Goal: Information Seeking & Learning: Check status

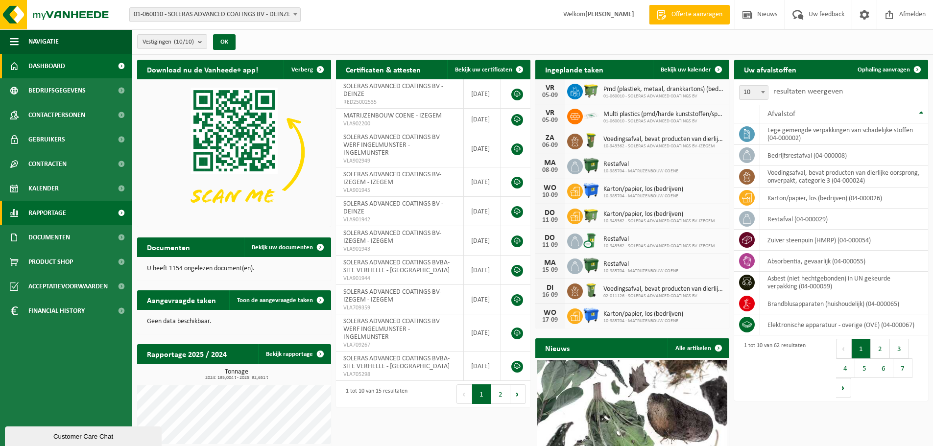
click at [42, 212] on span "Rapportage" at bounding box center [47, 213] width 38 height 24
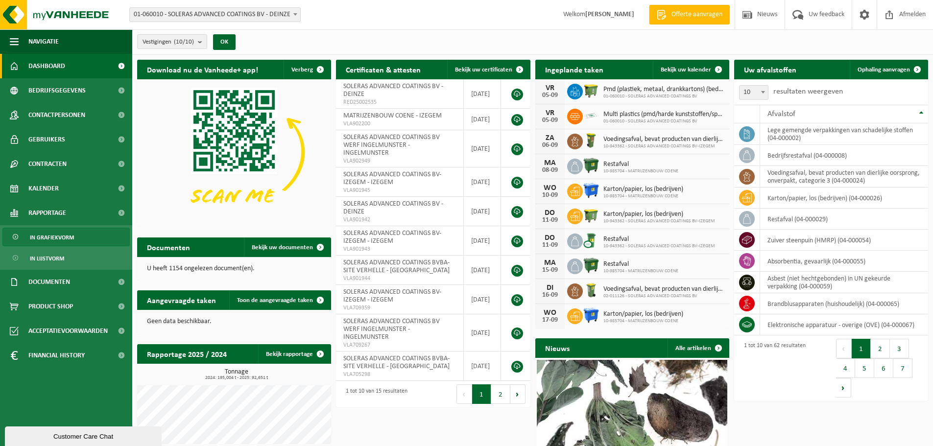
click at [47, 236] on span "In grafiekvorm" at bounding box center [52, 237] width 44 height 19
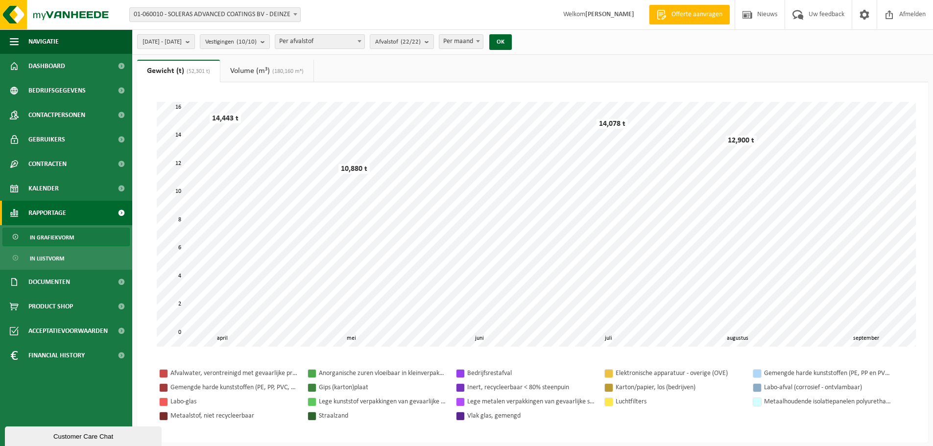
click at [195, 42] on button "[DATE] - [DATE]" at bounding box center [166, 41] width 58 height 15
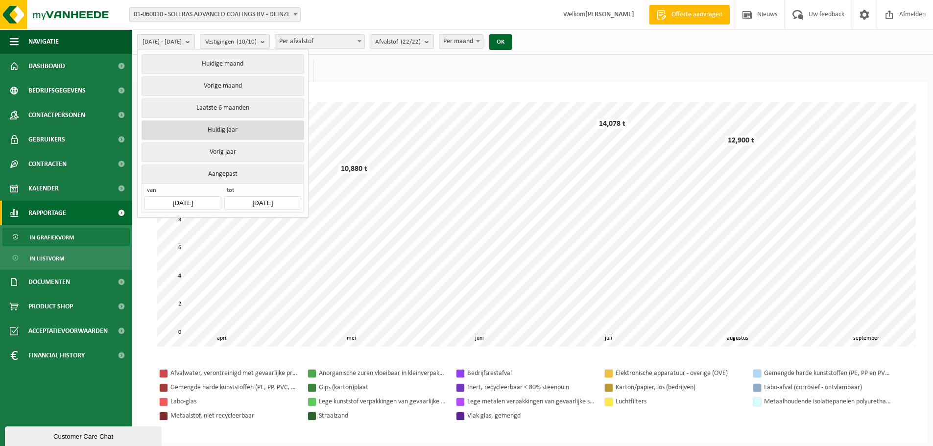
click at [215, 126] on button "Huidig jaar" at bounding box center [222, 130] width 162 height 20
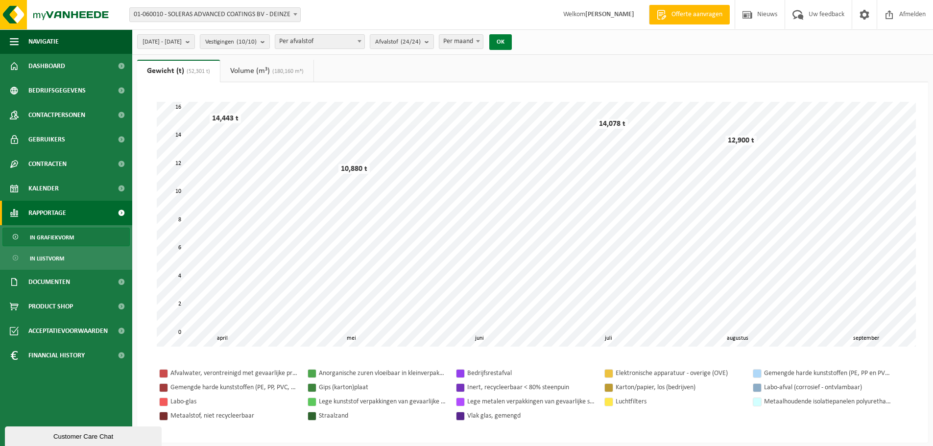
click at [512, 40] on button "OK" at bounding box center [500, 42] width 23 height 16
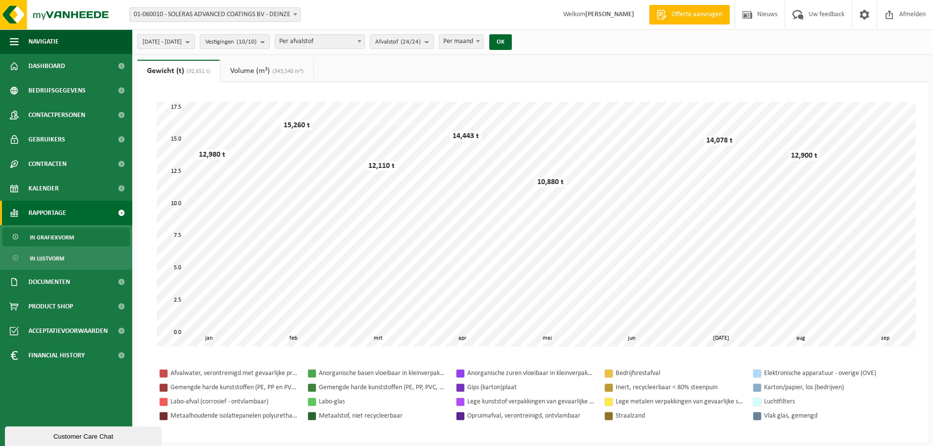
drag, startPoint x: 522, startPoint y: 40, endPoint x: 530, endPoint y: 13, distance: 28.4
click at [530, 13] on div "Vestiging: 01-060010 - SOLERAS ADVANCED COATINGS BV - DEINZE 10-985704 - MATRIJ…" at bounding box center [466, 15] width 933 height 30
click at [285, 65] on link "Volume (m³) (343,540 m³)" at bounding box center [266, 71] width 93 height 23
